Goal: Find specific page/section: Find specific page/section

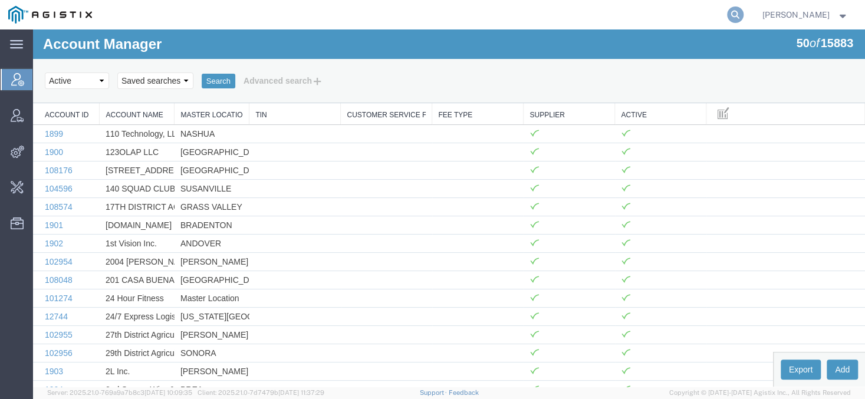
click at [744, 14] on icon at bounding box center [735, 14] width 17 height 17
type input "offline@gulfstream"
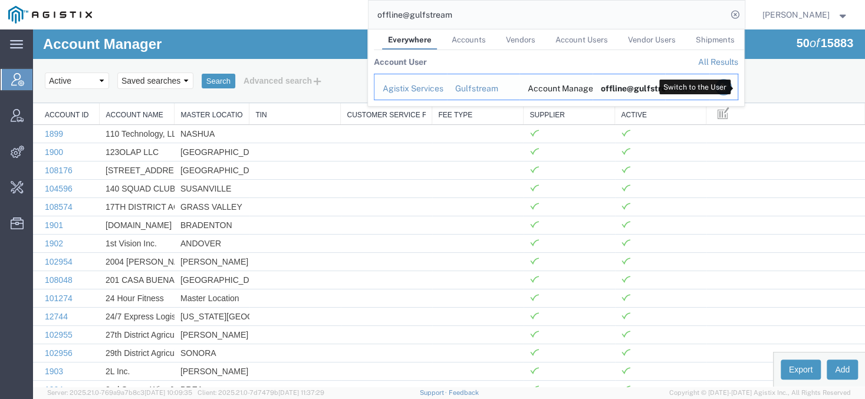
click at [731, 86] on icon "Search Results" at bounding box center [723, 87] width 17 height 17
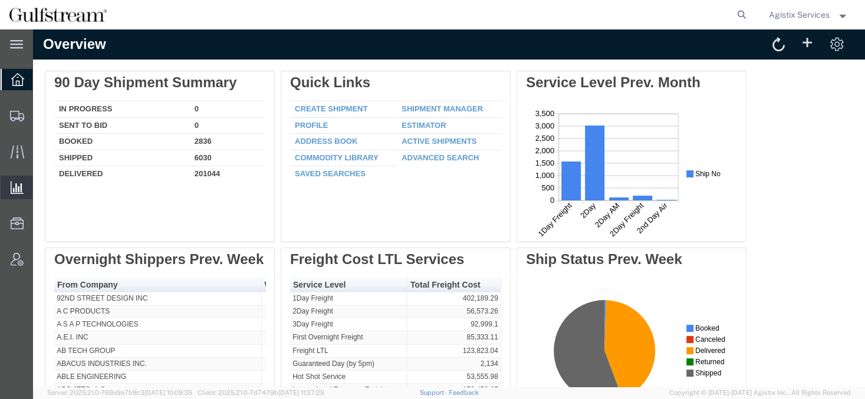
click at [0, 0] on span "Saved Reports" at bounding box center [0, 0] width 0 height 0
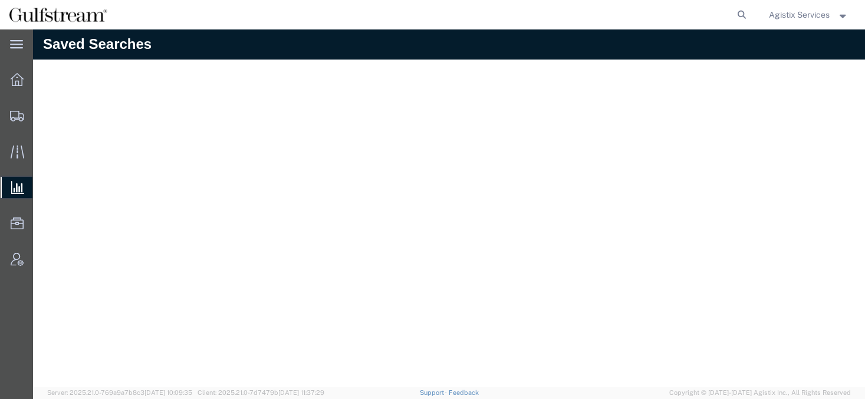
click at [796, 12] on span "Agistix Services" at bounding box center [799, 14] width 61 height 13
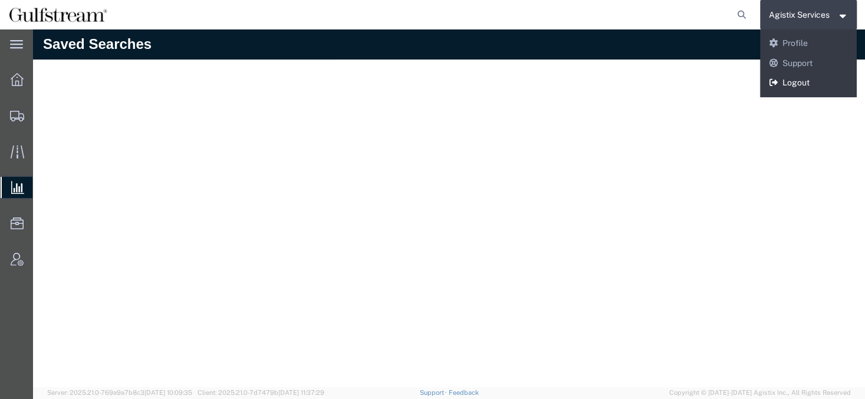
click at [776, 85] on icon at bounding box center [773, 82] width 11 height 8
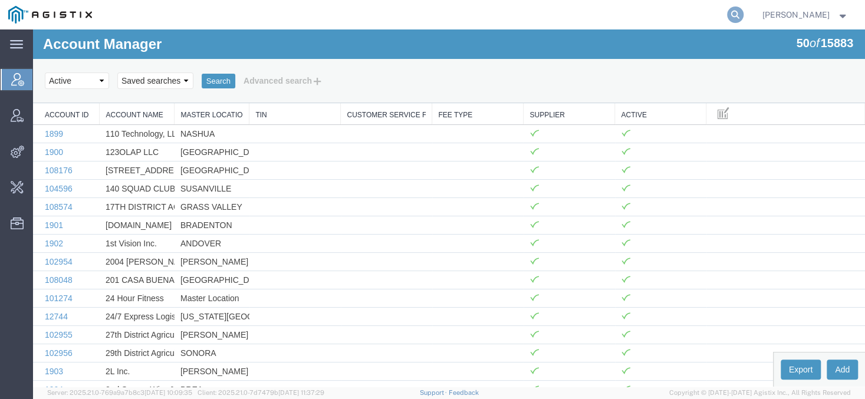
click at [743, 11] on icon at bounding box center [735, 14] width 17 height 17
type input "o"
type input "land systems"
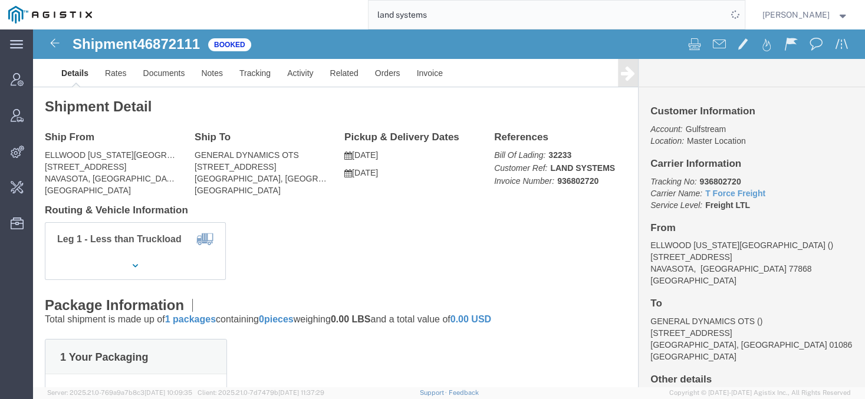
click at [514, 24] on input "land systems" at bounding box center [548, 15] width 359 height 28
drag, startPoint x: 507, startPoint y: 23, endPoint x: 405, endPoint y: 36, distance: 102.3
click at [405, 29] on input "land systems" at bounding box center [548, 15] width 359 height 28
click at [41, 76] on span "Account Manager" at bounding box center [36, 80] width 8 height 24
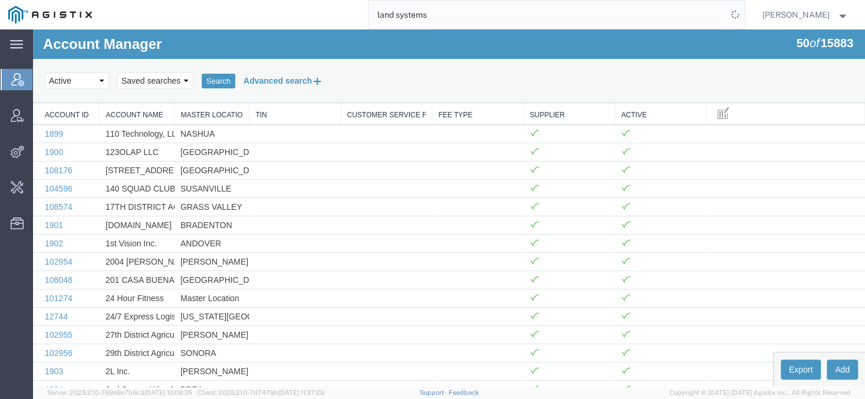
click at [267, 83] on button "Advanced search" at bounding box center [283, 81] width 96 height 20
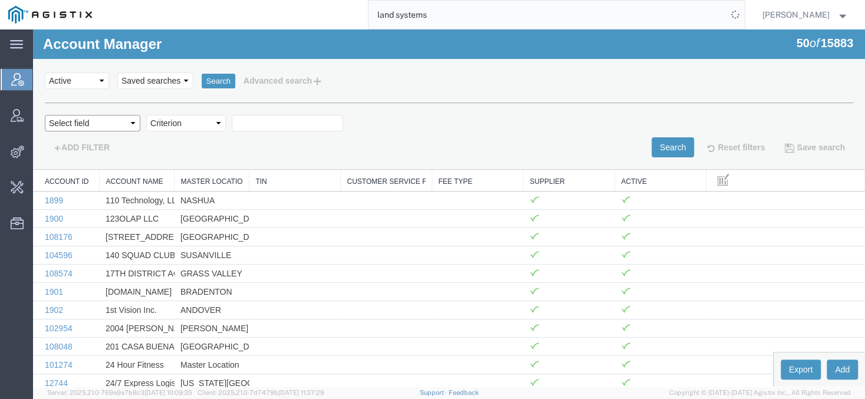
click at [45, 115] on select "Select field Account Name Active Supplier" at bounding box center [93, 123] width 96 height 17
select select "accountName"
click option "Account Name" at bounding box center [33, 29] width 0 height 0
click at [146, 115] on select "Criterion contains does not contain is is blank is not blank starts with" at bounding box center [186, 123] width 80 height 17
select select "contains"
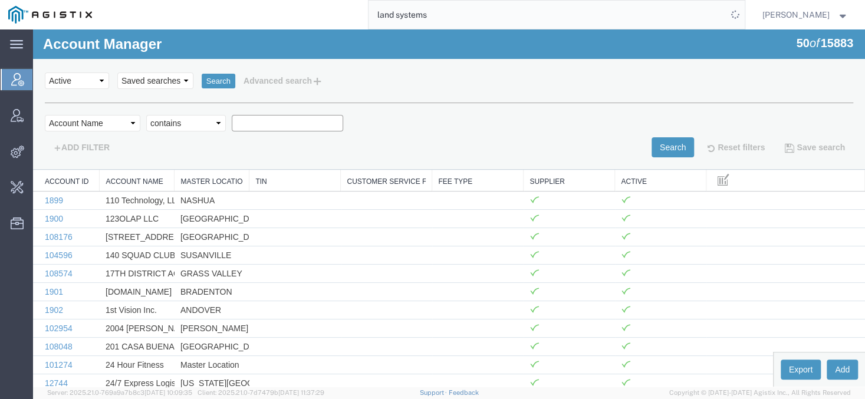
click option "contains" at bounding box center [33, 29] width 0 height 0
click at [245, 121] on input "text" at bounding box center [287, 123] width 111 height 17
click at [652, 149] on button "Search" at bounding box center [673, 147] width 42 height 20
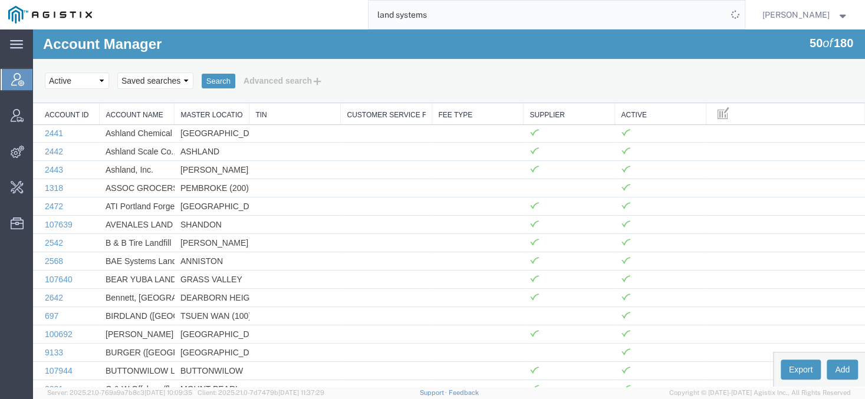
scroll to position [157, 0]
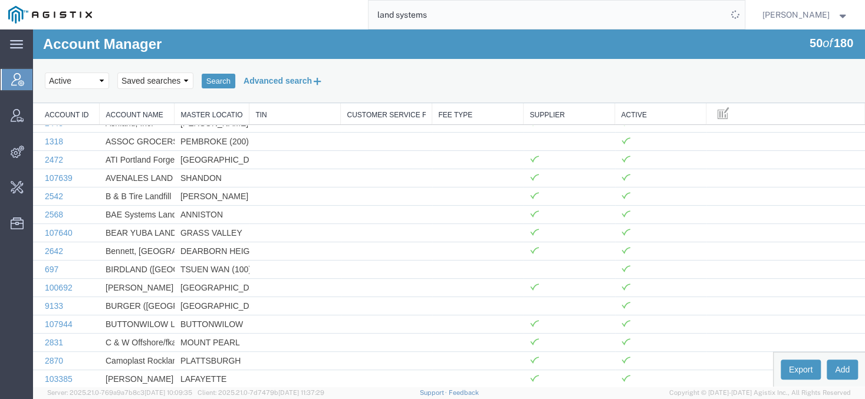
click at [255, 78] on button "Advanced search" at bounding box center [283, 81] width 96 height 20
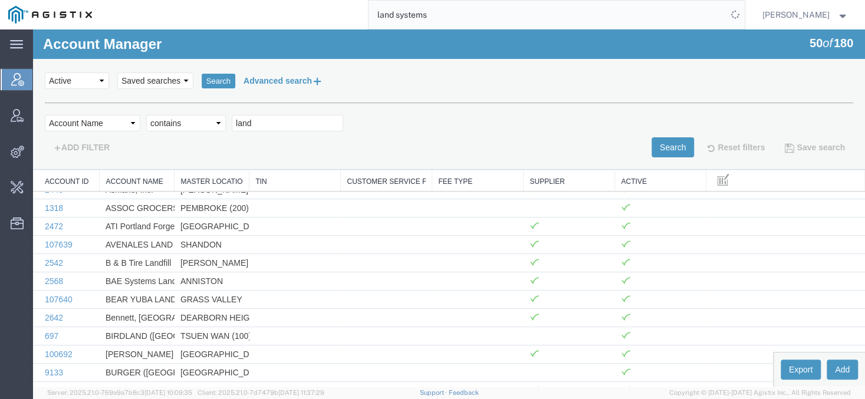
scroll to position [224, 0]
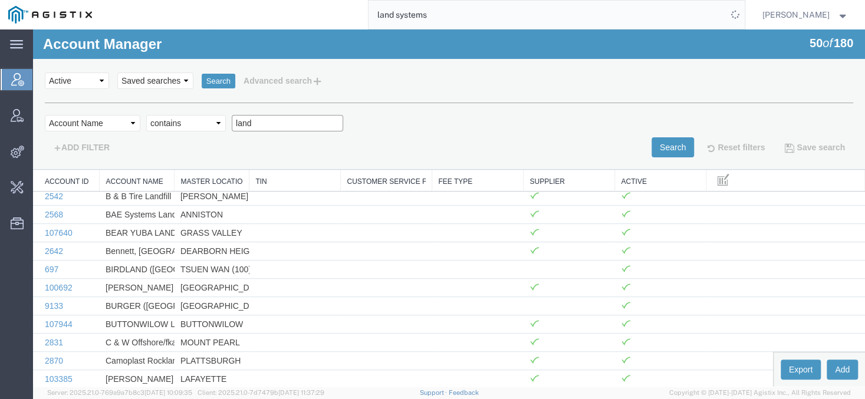
click at [279, 124] on input "land" at bounding box center [287, 123] width 111 height 17
type input "land systems"
click at [675, 147] on button "Search" at bounding box center [673, 147] width 42 height 20
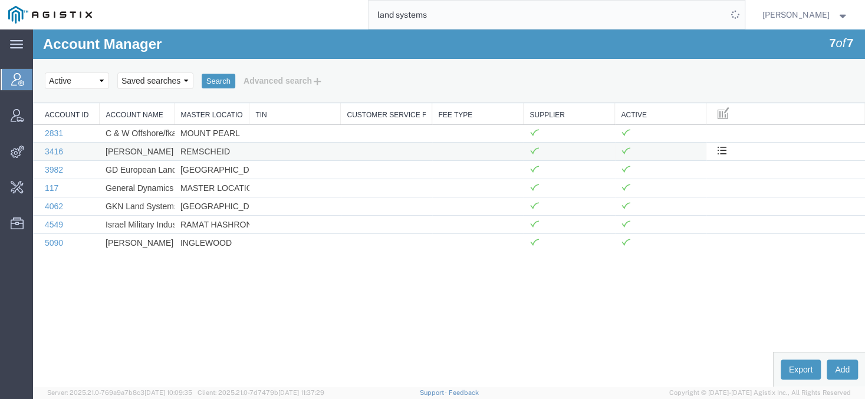
scroll to position [0, 0]
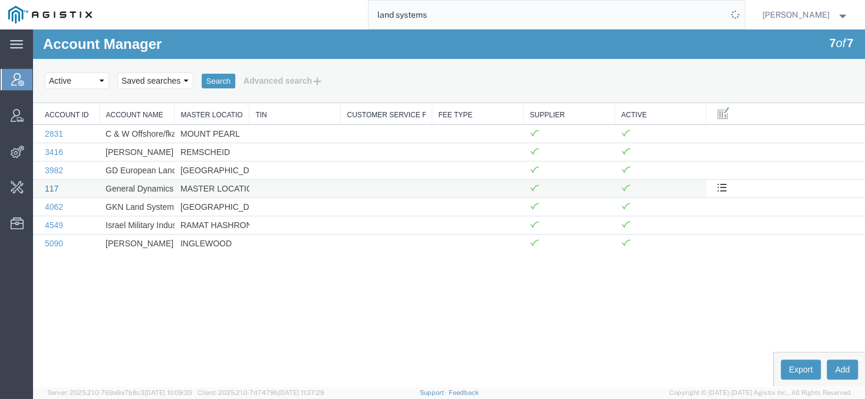
click at [52, 186] on link "117" at bounding box center [52, 188] width 14 height 9
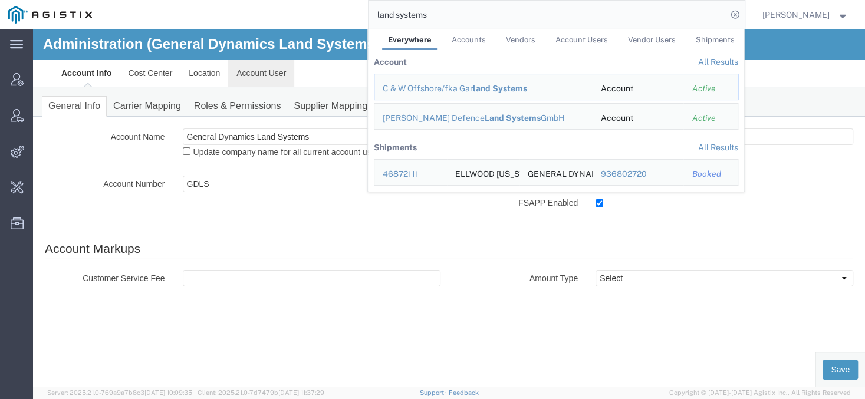
click at [239, 81] on link "Account User" at bounding box center [261, 73] width 66 height 28
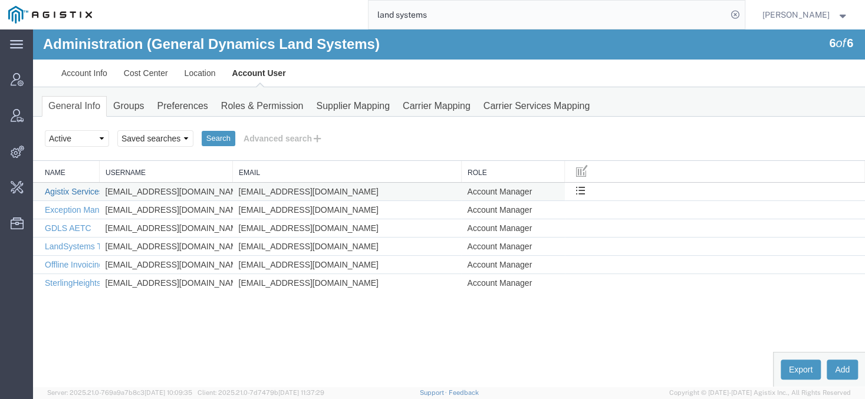
click at [86, 190] on link "Agistix Services" at bounding box center [74, 191] width 58 height 9
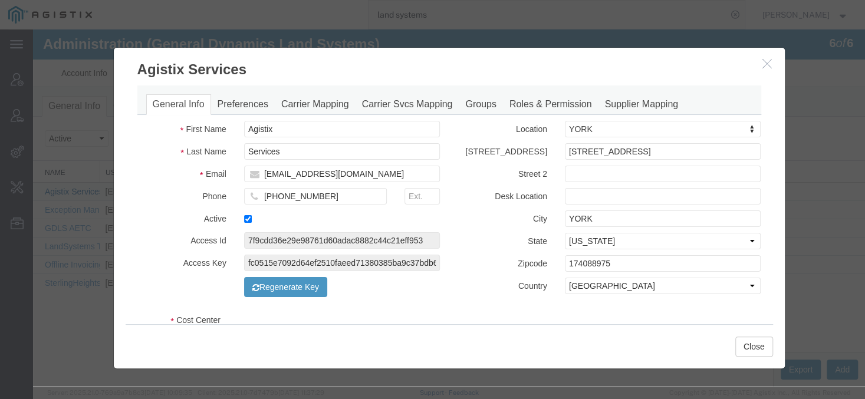
select select "COSTCENTER"
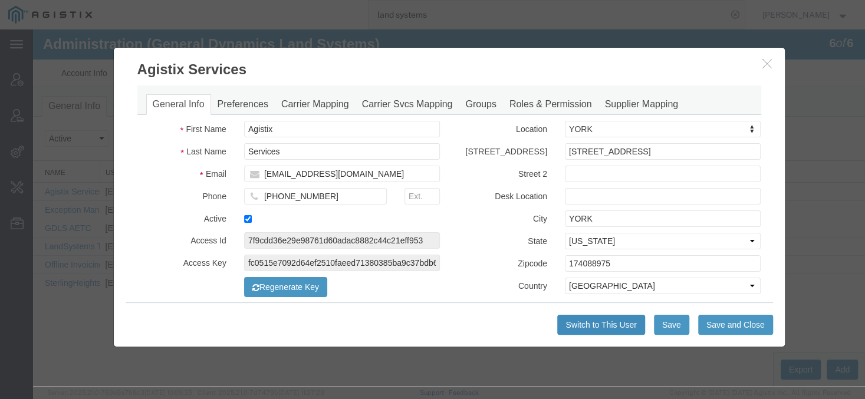
click at [592, 327] on button "Switch to This User" at bounding box center [600, 325] width 87 height 20
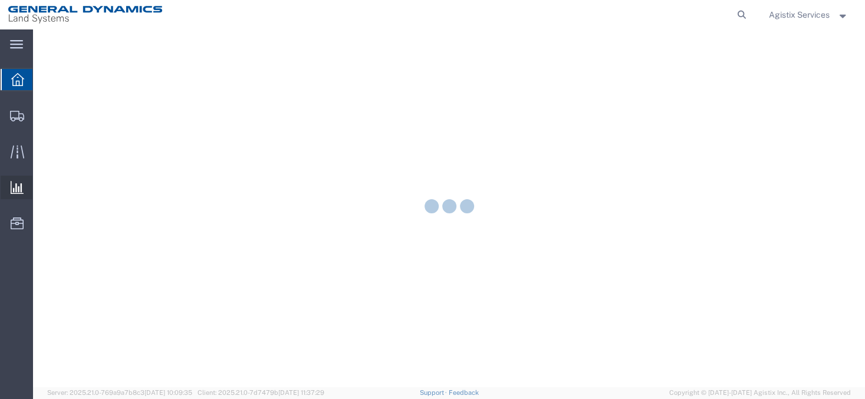
click at [0, 0] on span "Saved Reports" at bounding box center [0, 0] width 0 height 0
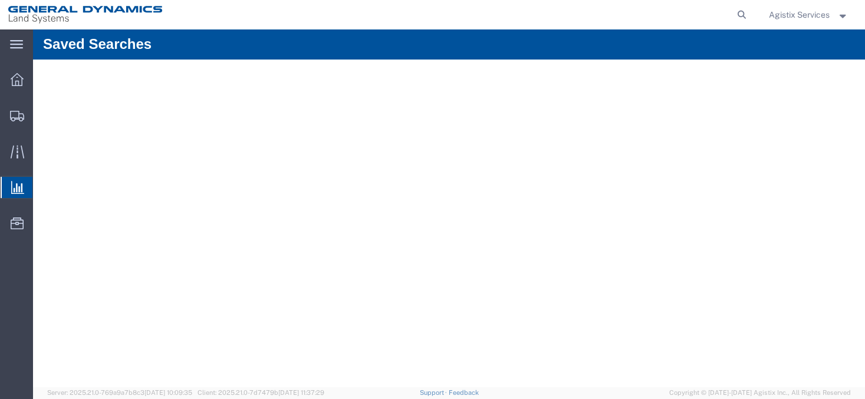
click at [0, 0] on span "Saved Reports" at bounding box center [0, 0] width 0 height 0
click at [0, 0] on span "Ad Hoc Reports" at bounding box center [0, 0] width 0 height 0
